Goal: Navigation & Orientation: Find specific page/section

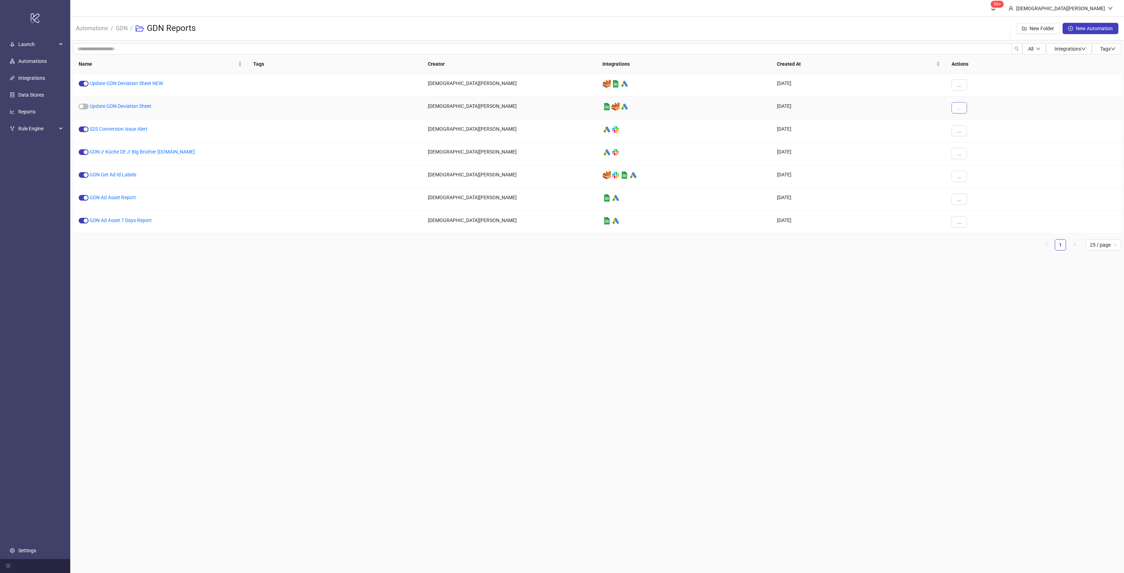
click at [966, 111] on button "..." at bounding box center [959, 107] width 15 height 11
click at [779, 264] on main "99+ Christian Weikamp Automations / GDN / GDN Reports New Folder New Automation…" at bounding box center [597, 286] width 1054 height 573
click at [129, 175] on link "GDN Get Ad Id Labels" at bounding box center [113, 175] width 47 height 6
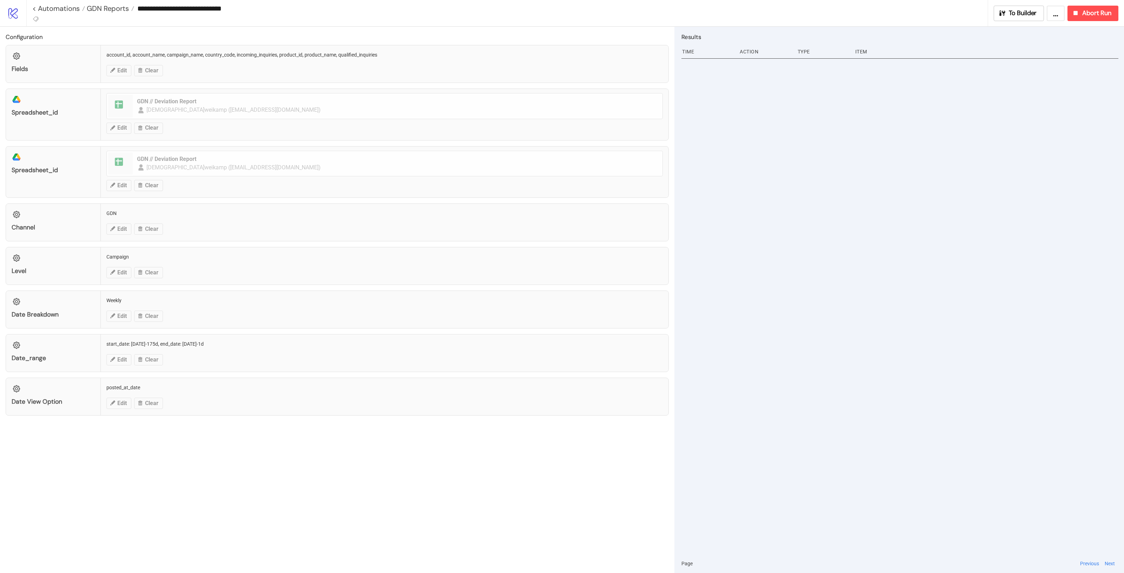
type input "**********"
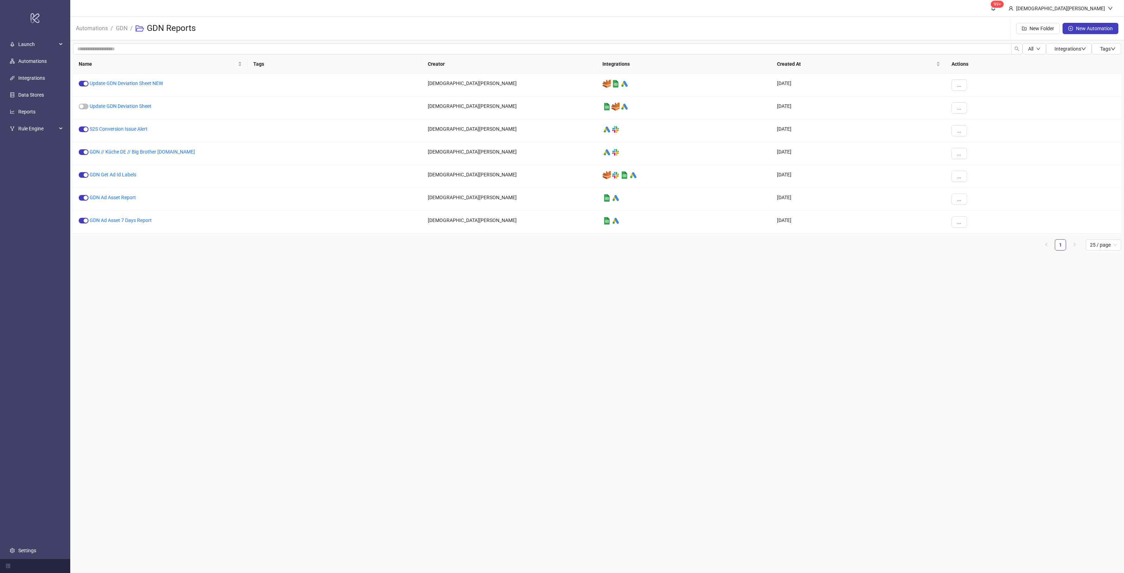
click at [120, 20] on li "GDN" at bounding box center [122, 28] width 12 height 22
drag, startPoint x: 129, startPoint y: 30, endPoint x: 132, endPoint y: 32, distance: 4.3
click at [129, 31] on ol "Automations / GDN / GDN Reports" at bounding box center [138, 28] width 125 height 22
drag, startPoint x: 126, startPoint y: 28, endPoint x: 163, endPoint y: 0, distance: 46.4
click at [126, 28] on link "GDN" at bounding box center [122, 28] width 14 height 8
